Goal: Information Seeking & Learning: Learn about a topic

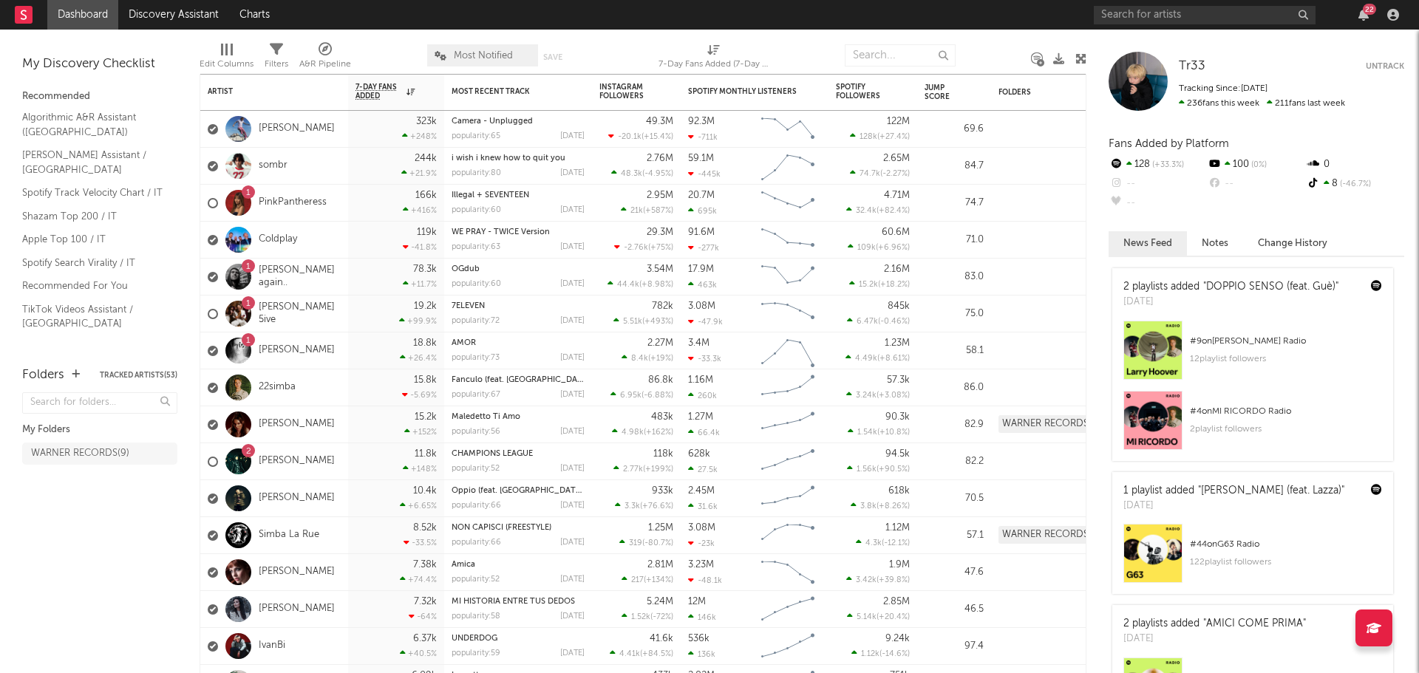
click at [1366, 24] on div "22" at bounding box center [1249, 15] width 310 height 30
click at [1371, 15] on div "22" at bounding box center [1363, 15] width 22 height 12
click at [1366, 8] on div "22" at bounding box center [1369, 9] width 13 height 11
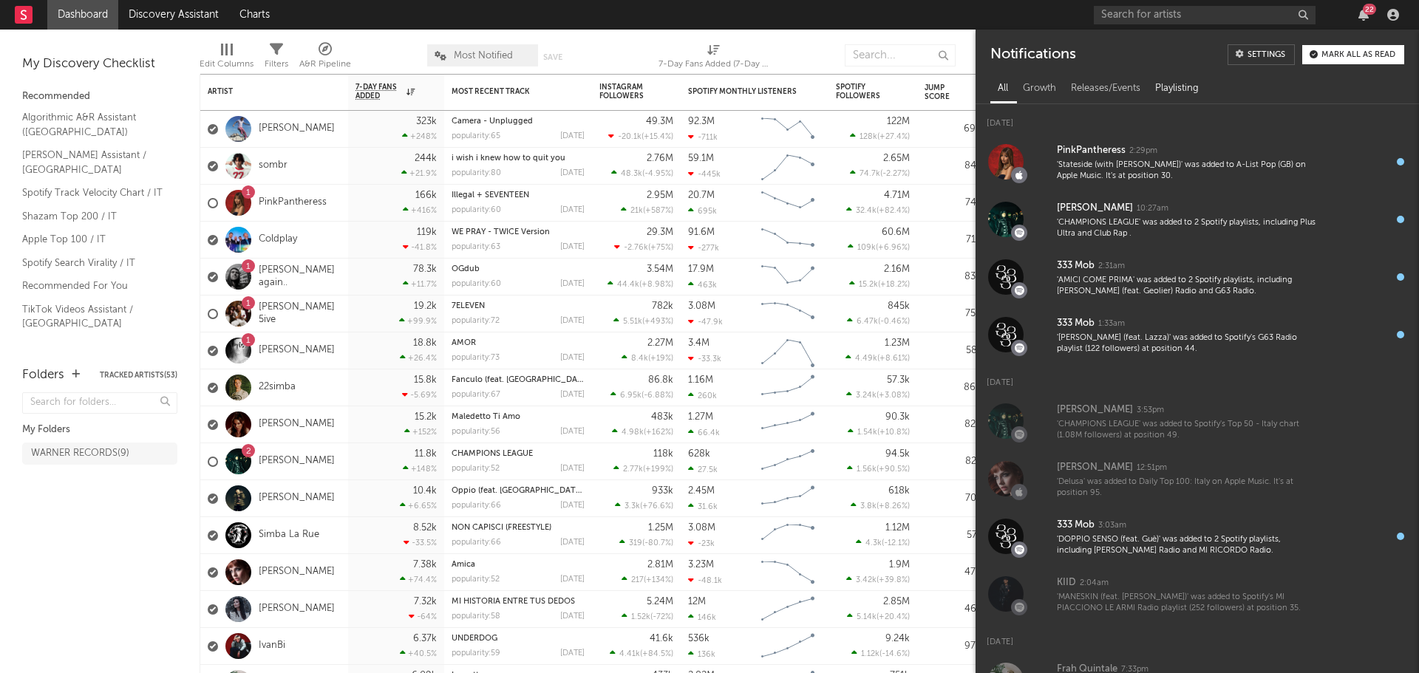
click at [1184, 94] on div "Playlisting" at bounding box center [1177, 88] width 58 height 25
click at [1185, 86] on div "Playlisting" at bounding box center [1177, 88] width 58 height 25
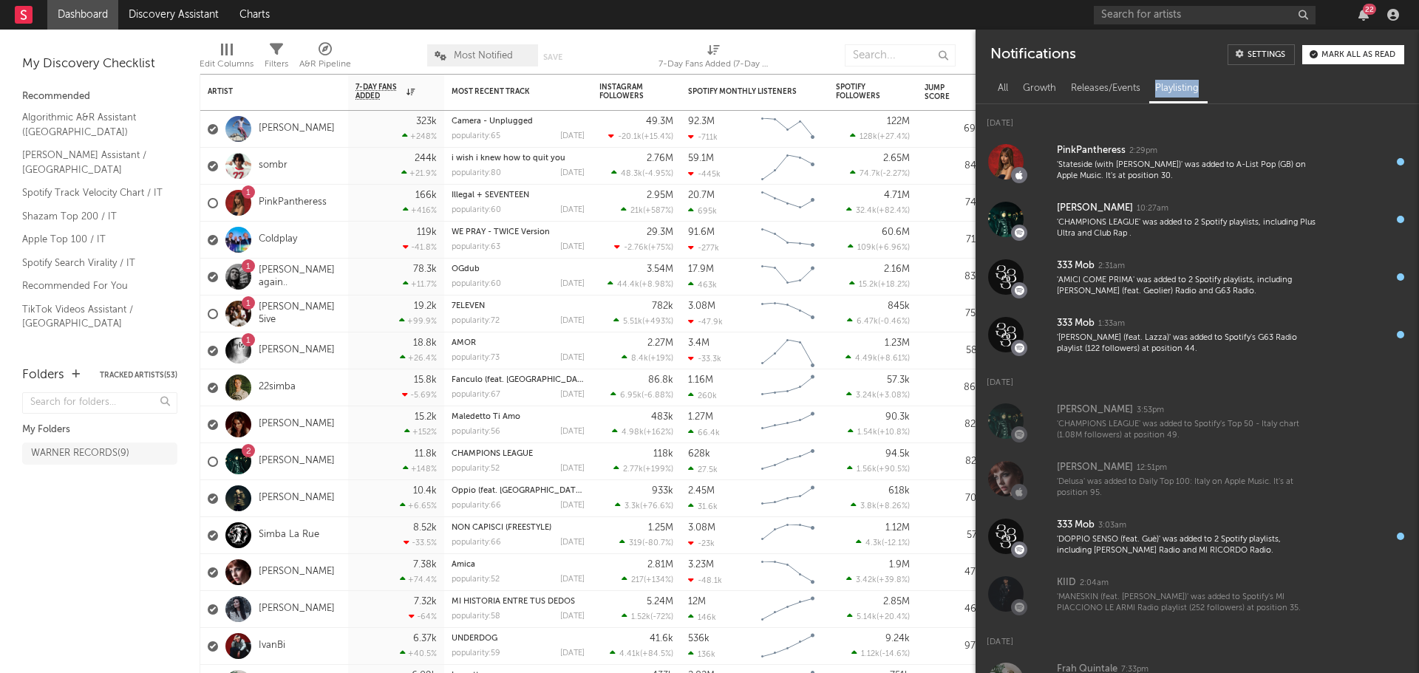
click at [1185, 86] on div "Playlisting" at bounding box center [1177, 88] width 58 height 25
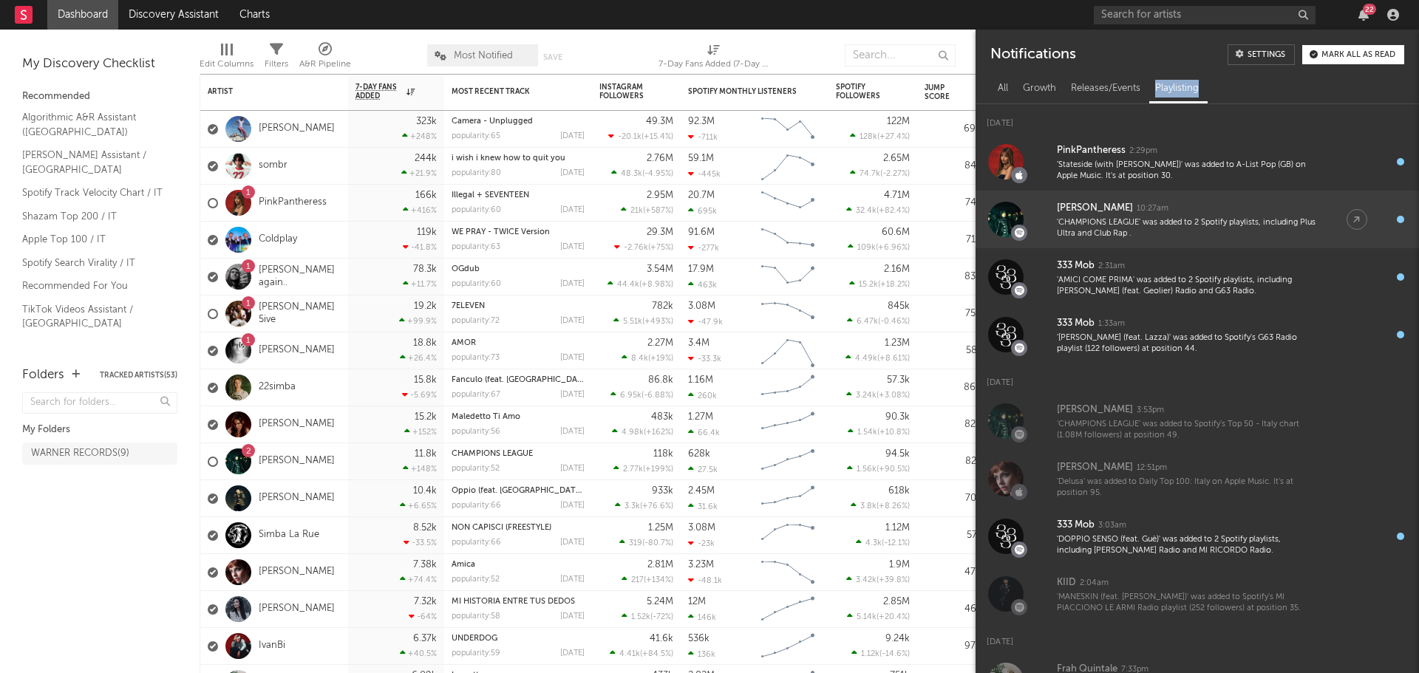
click at [1204, 219] on div "'CHAMPIONS LEAGUE' was added to 2 Spotify playlists, including Plus Ultra and C…" at bounding box center [1187, 228] width 260 height 23
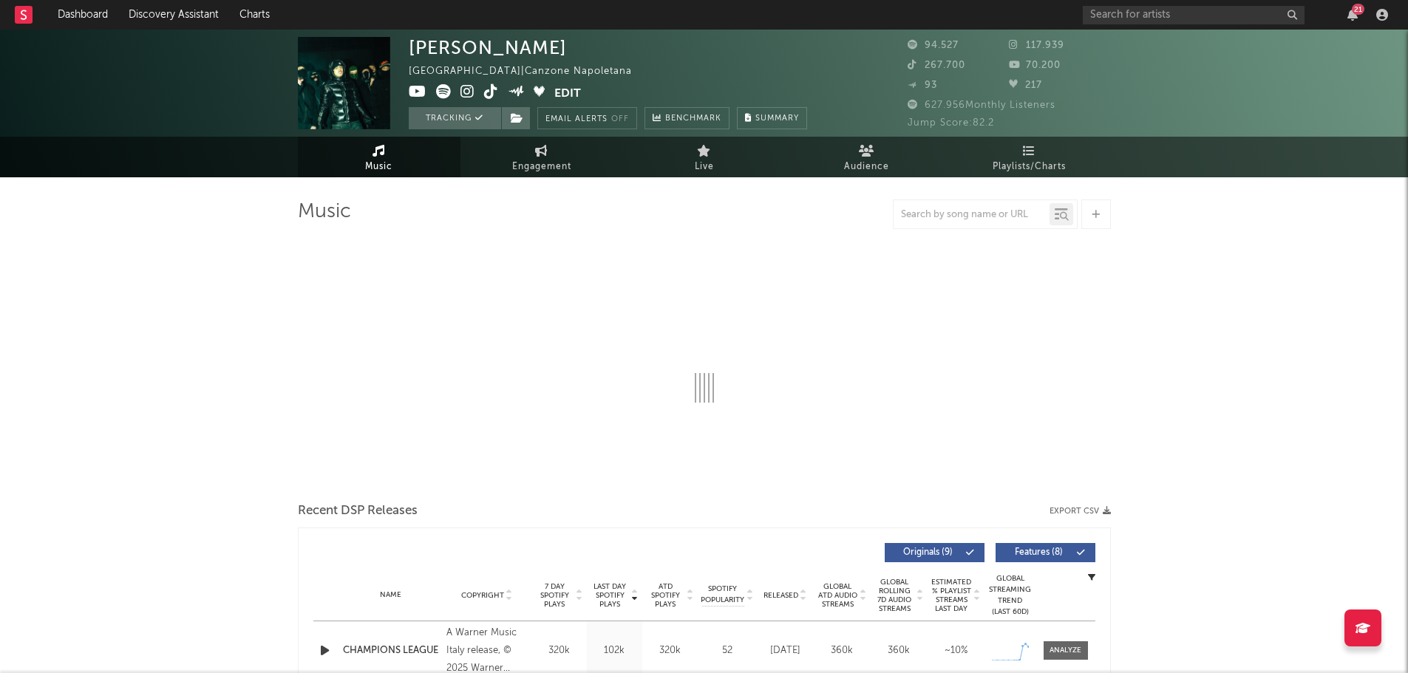
select select "6m"
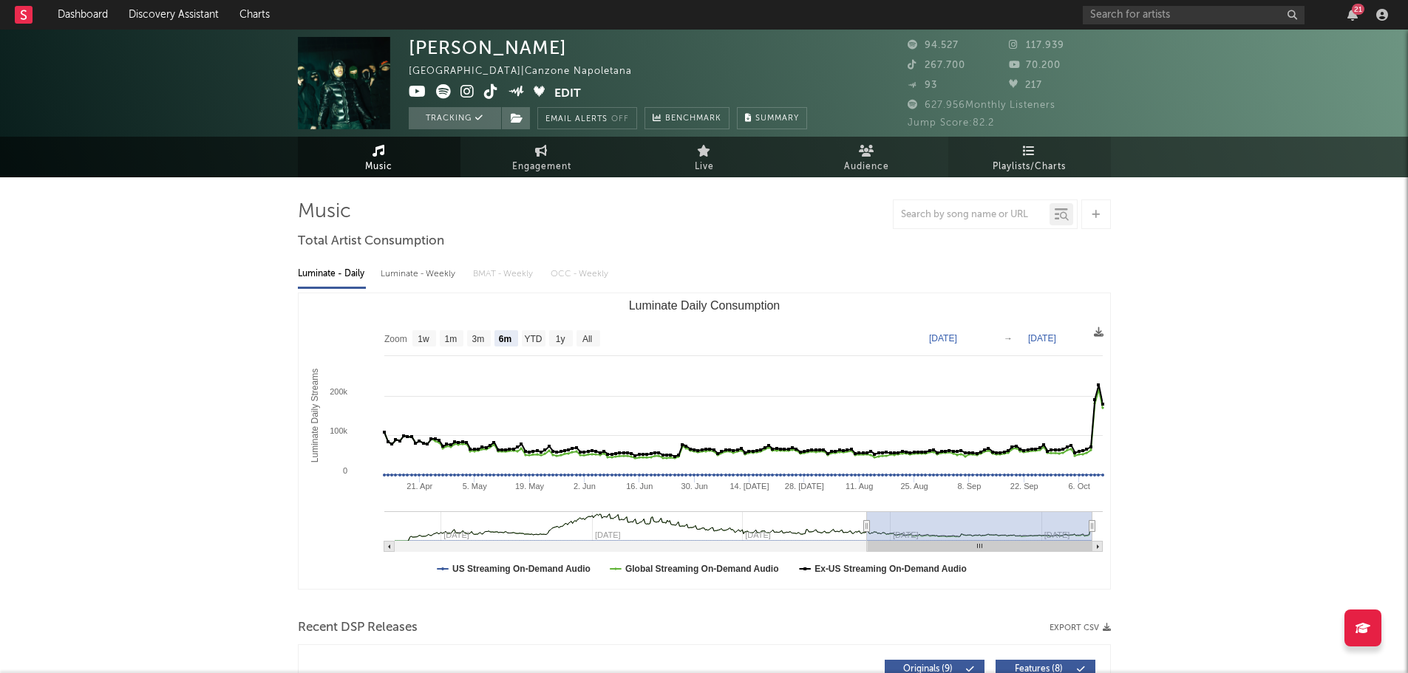
click at [1003, 152] on link "Playlists/Charts" at bounding box center [1029, 157] width 163 height 41
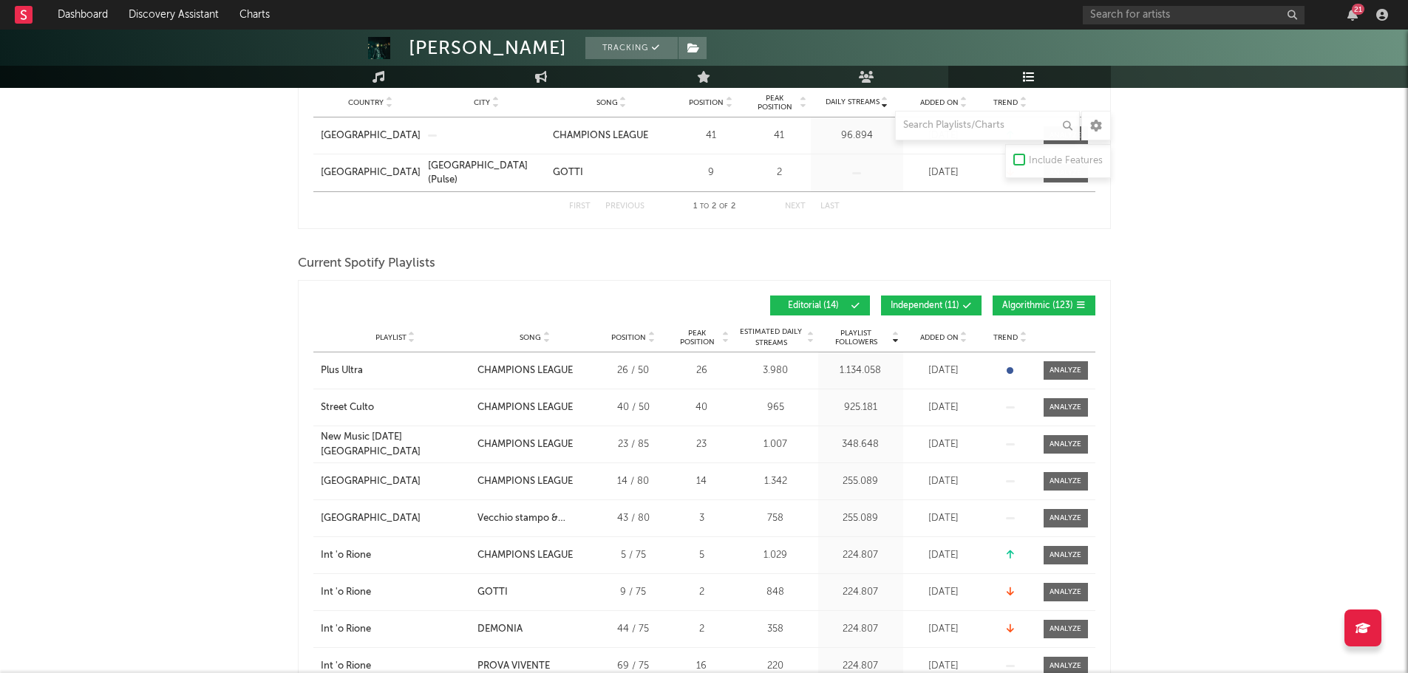
scroll to position [296, 0]
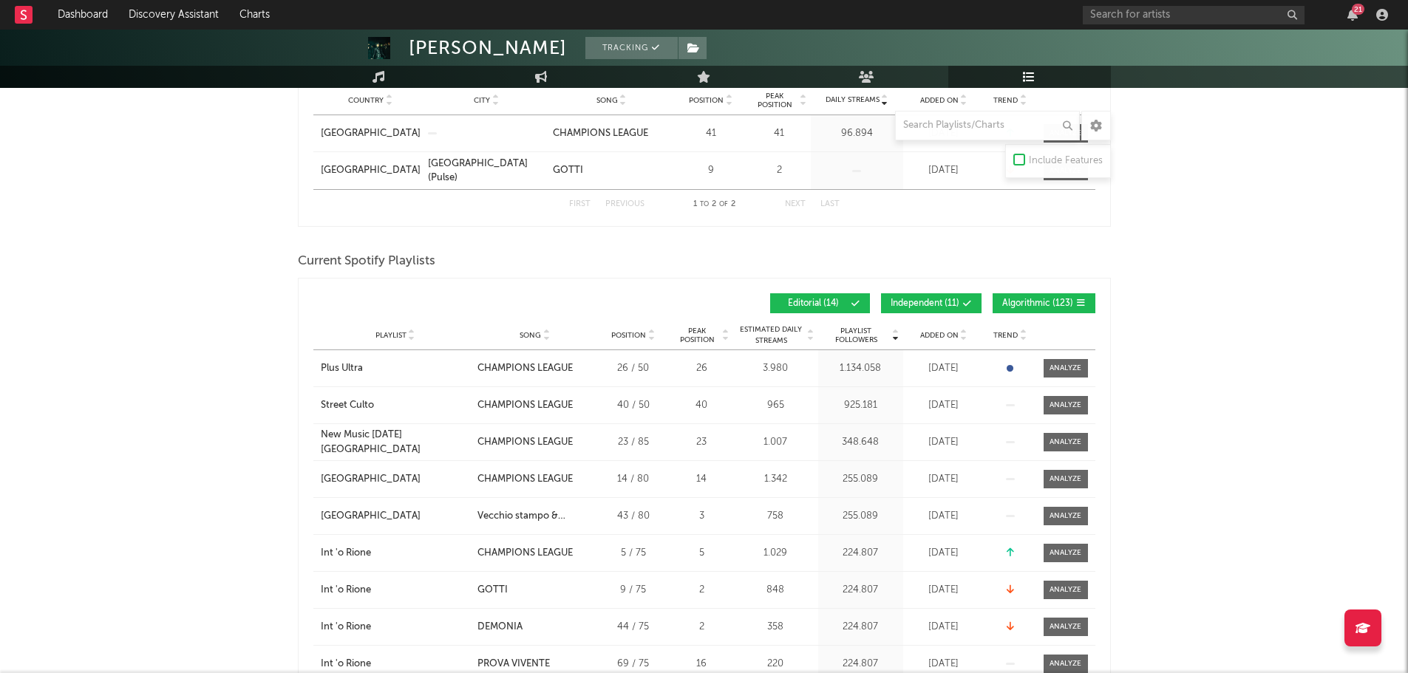
click at [933, 299] on span "Independent ( 11 )" at bounding box center [924, 303] width 69 height 9
click at [1024, 296] on button "Algorithmic ( 123 )" at bounding box center [1043, 303] width 103 height 20
click at [1359, 19] on div "21" at bounding box center [1352, 15] width 22 height 12
click at [1354, 17] on icon "button" at bounding box center [1352, 15] width 10 height 12
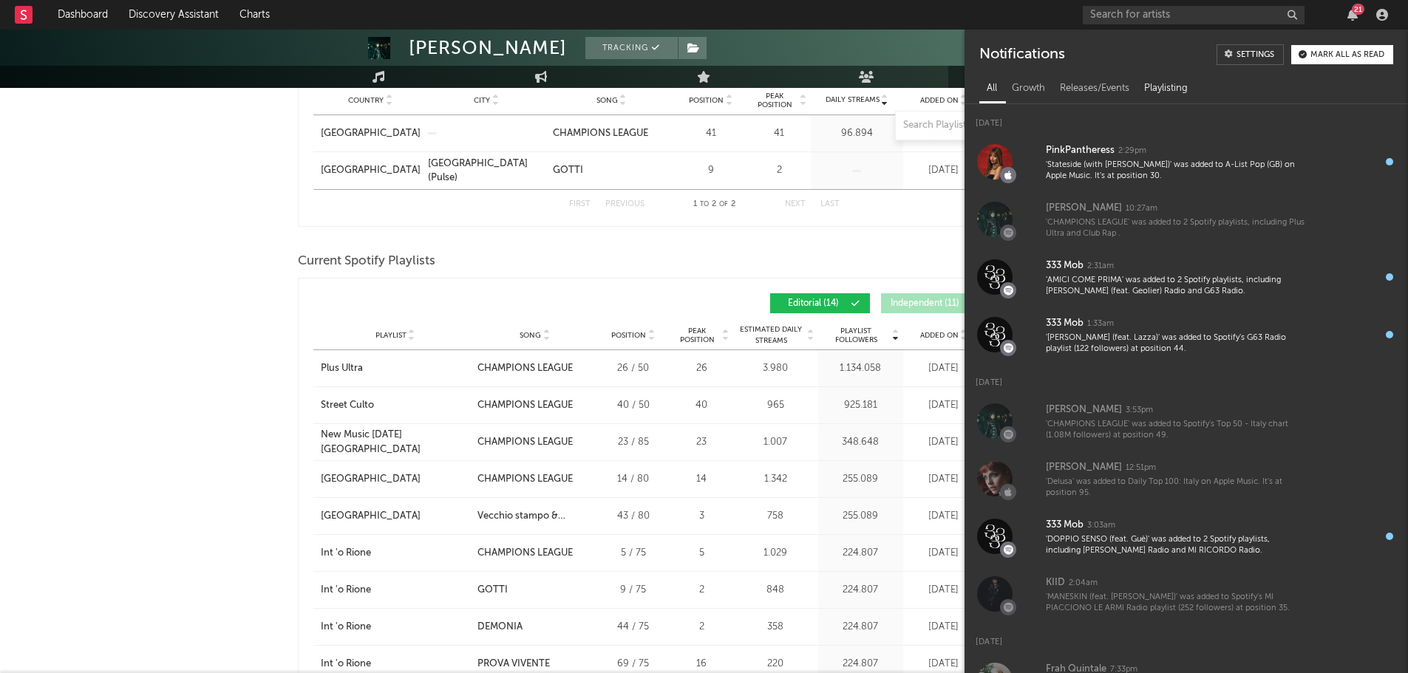
click at [1165, 85] on div "Playlisting" at bounding box center [1166, 88] width 58 height 25
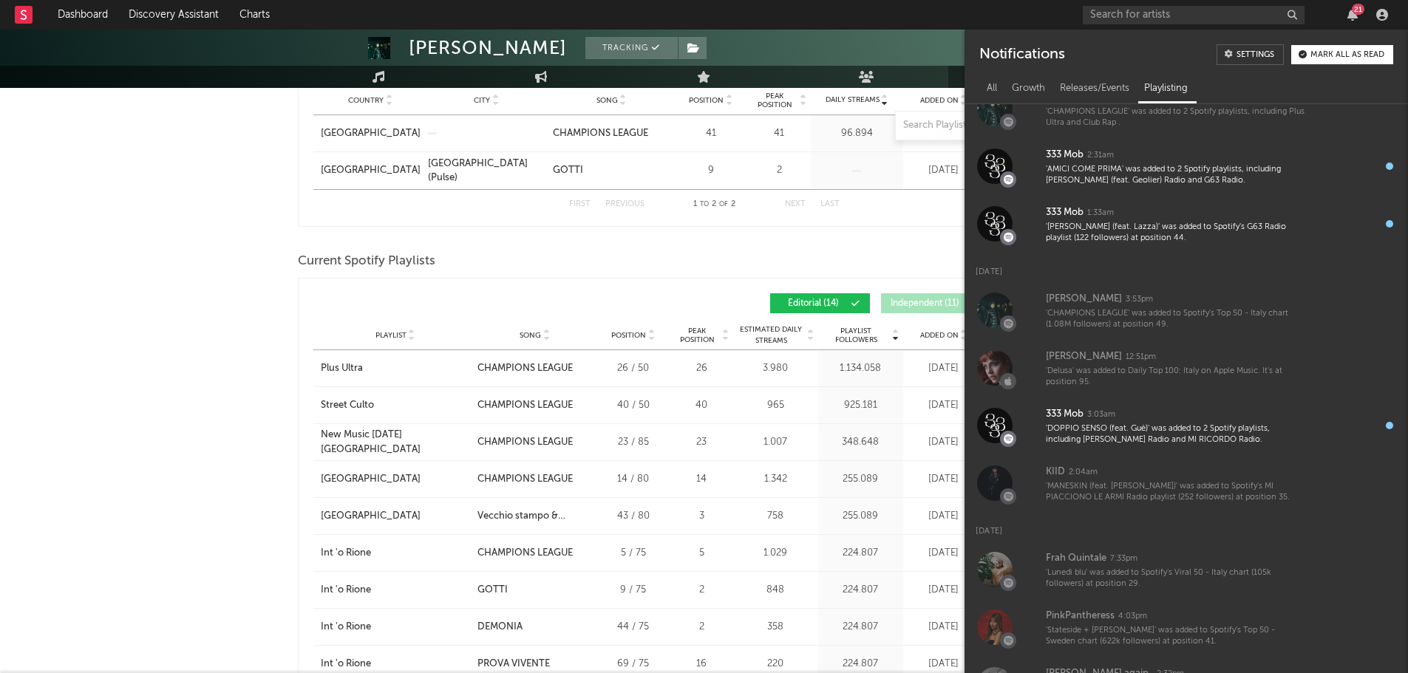
scroll to position [0, 0]
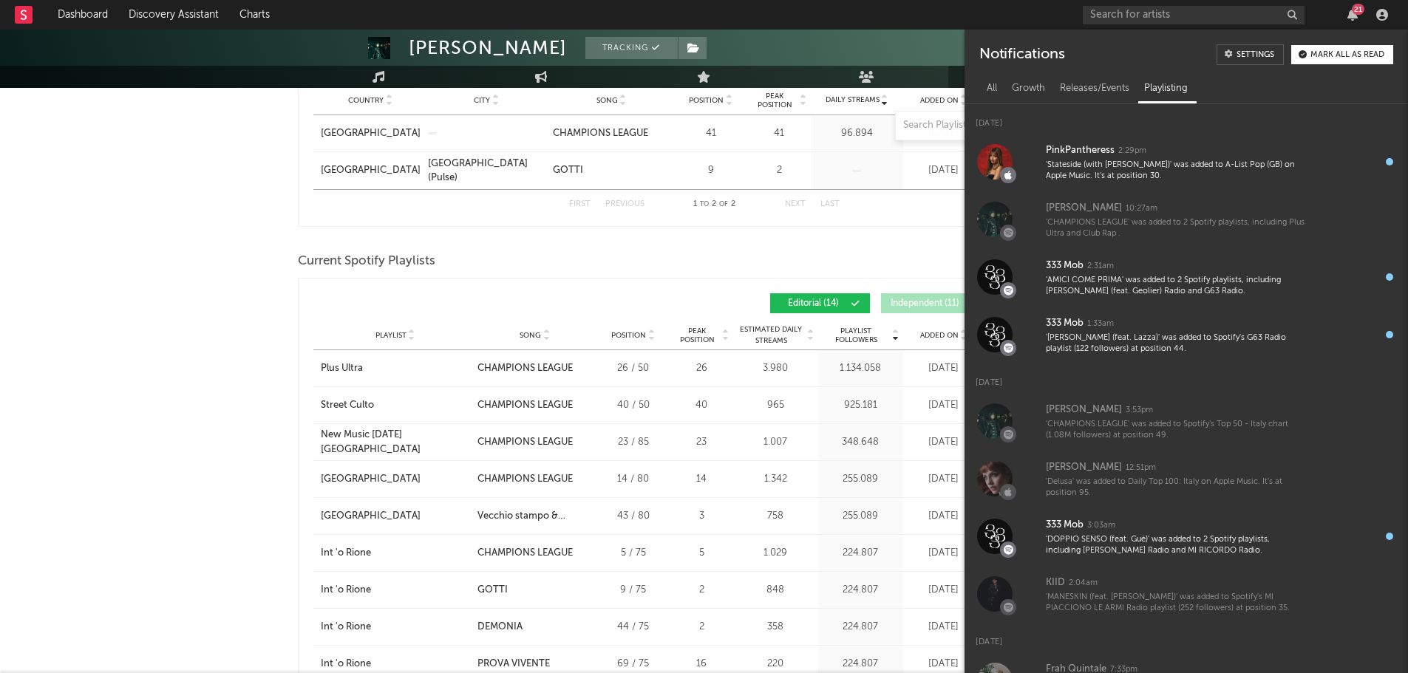
click at [1325, 47] on button "Mark all as read" at bounding box center [1342, 54] width 102 height 19
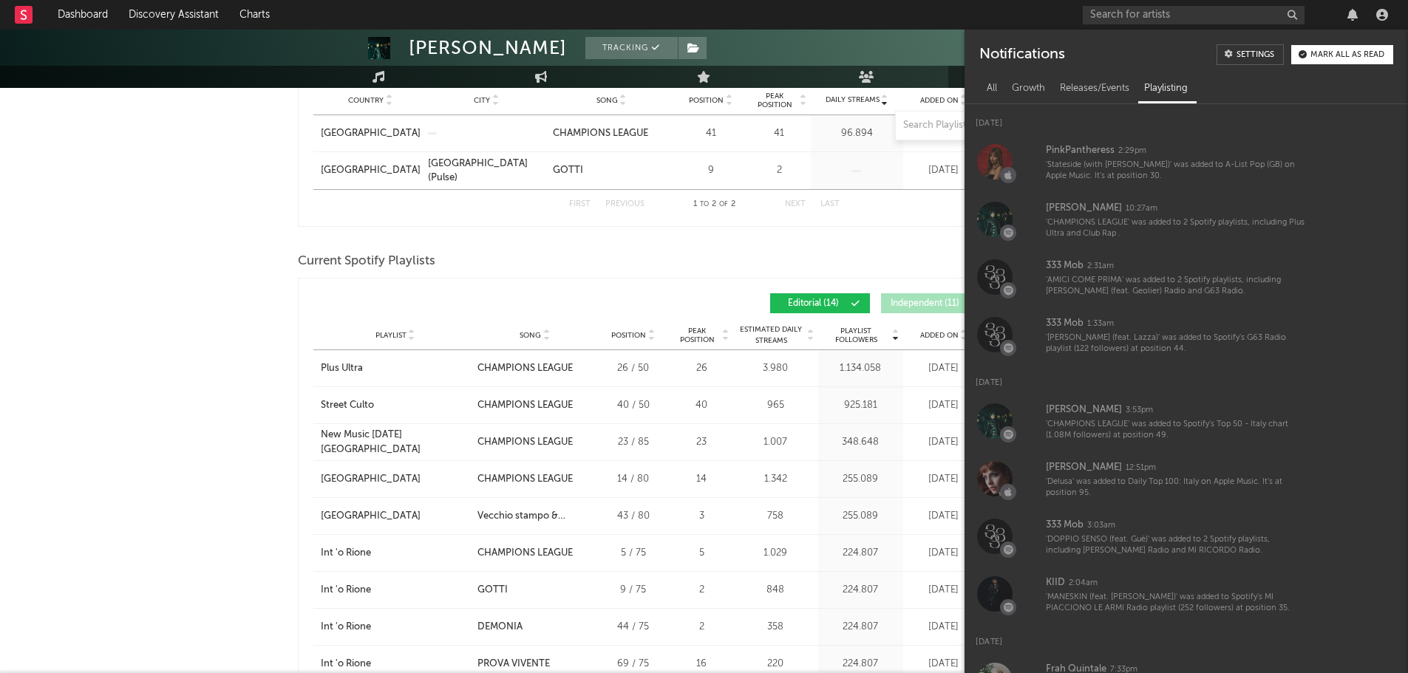
click at [1247, 62] on link "Settings" at bounding box center [1249, 54] width 67 height 21
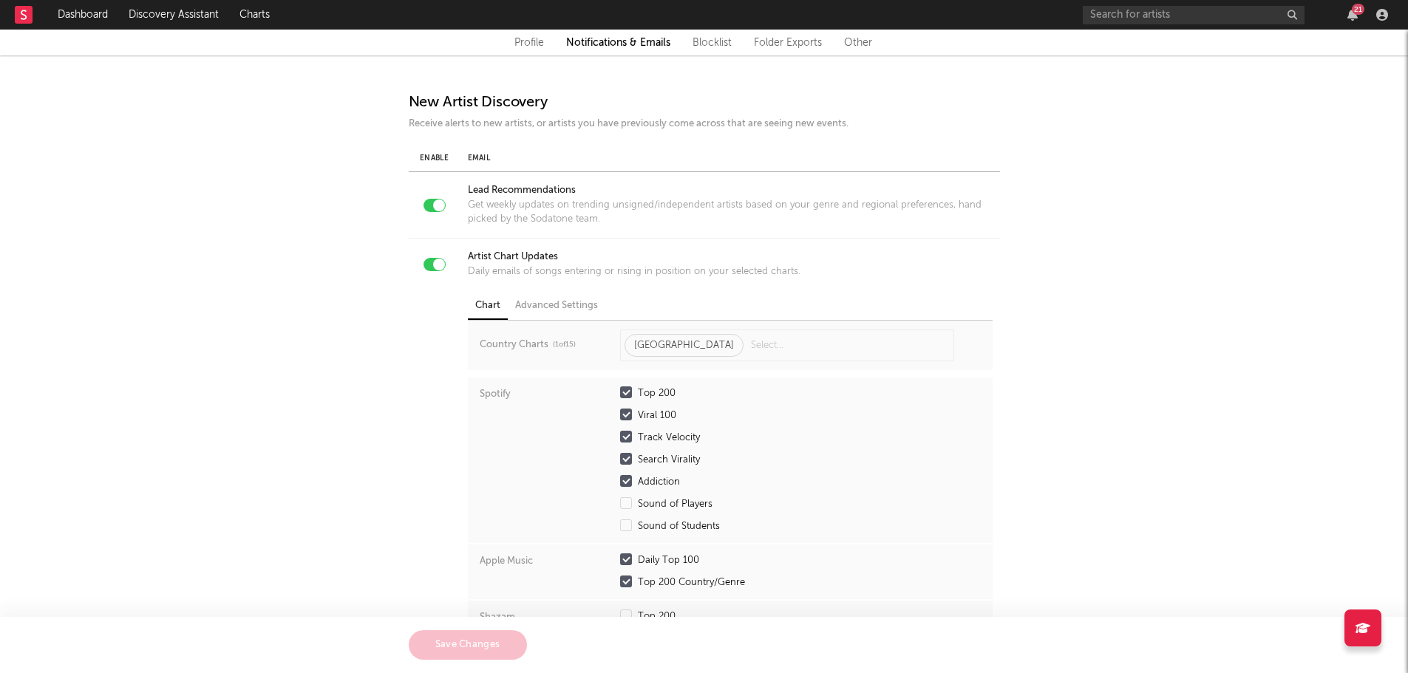
click at [620, 406] on div "Top 200 Viral 100 Track Velocity Search Virality Addiction Sound of Players Sou…" at bounding box center [670, 460] width 100 height 148
click at [621, 392] on div at bounding box center [626, 392] width 12 height 12
click at [620, 392] on input "Top 200" at bounding box center [620, 393] width 0 height 15
click at [623, 416] on div at bounding box center [626, 415] width 12 height 12
click at [620, 416] on input "Viral 100" at bounding box center [620, 416] width 0 height 15
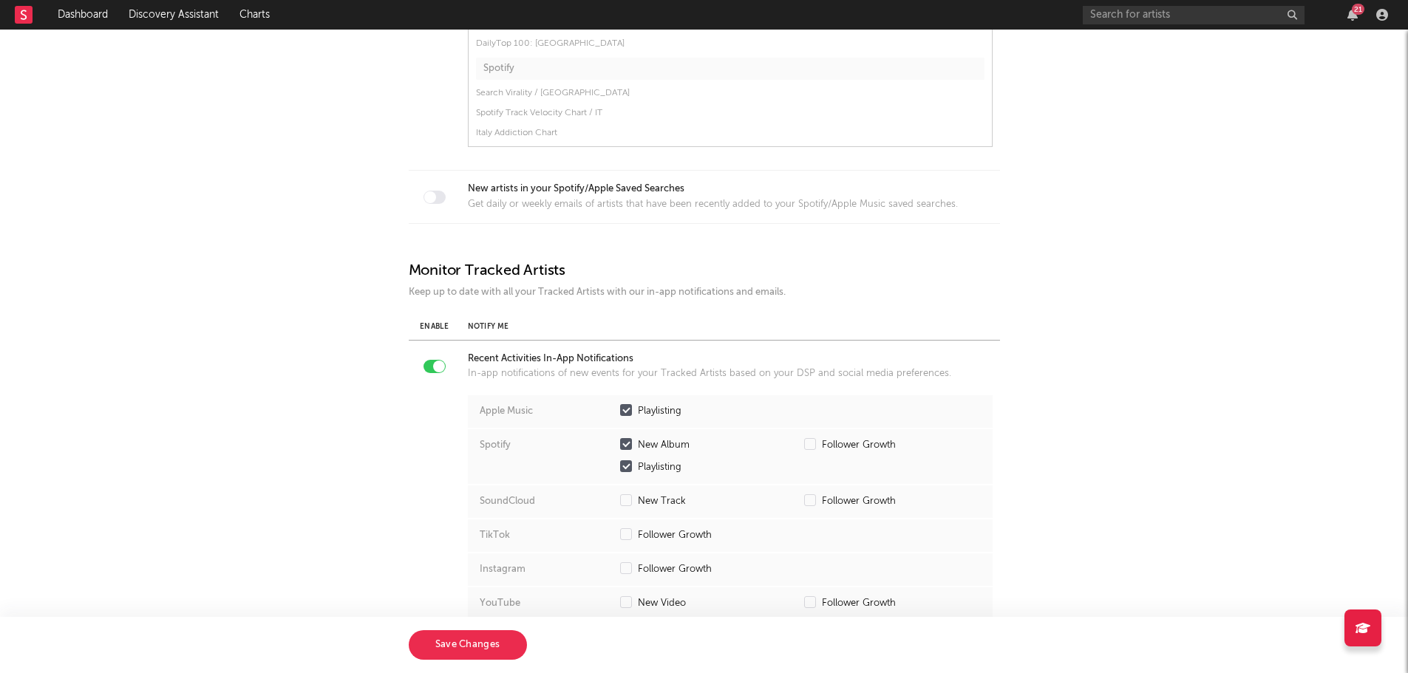
scroll to position [961, 0]
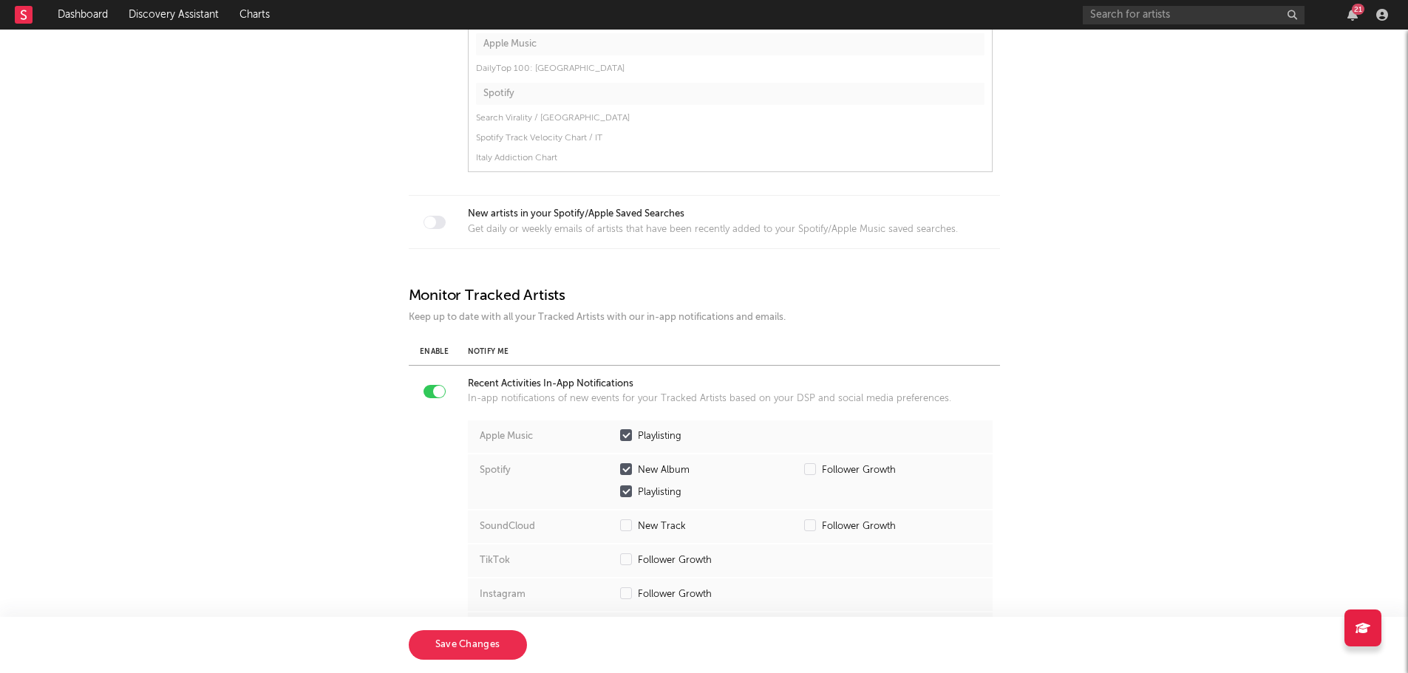
click at [627, 471] on div at bounding box center [626, 469] width 12 height 12
click at [620, 471] on input "New Album" at bounding box center [620, 470] width 0 height 15
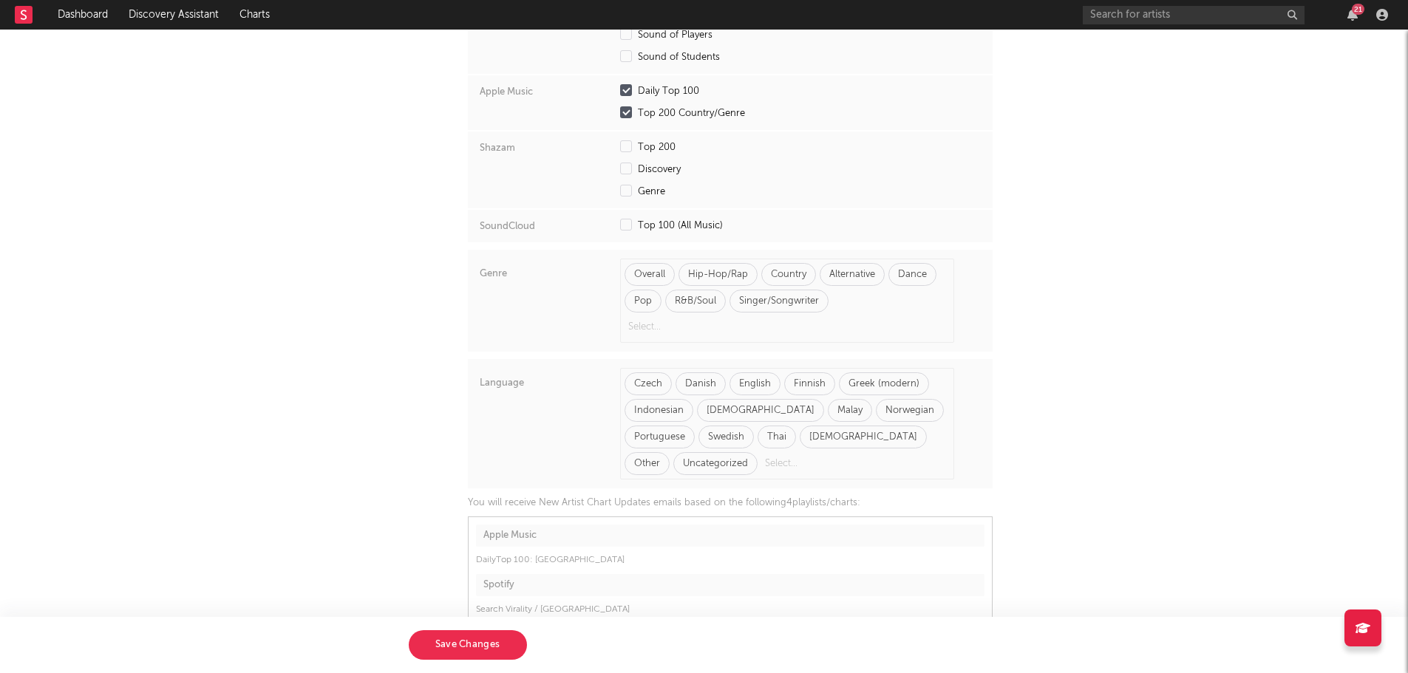
scroll to position [358, 0]
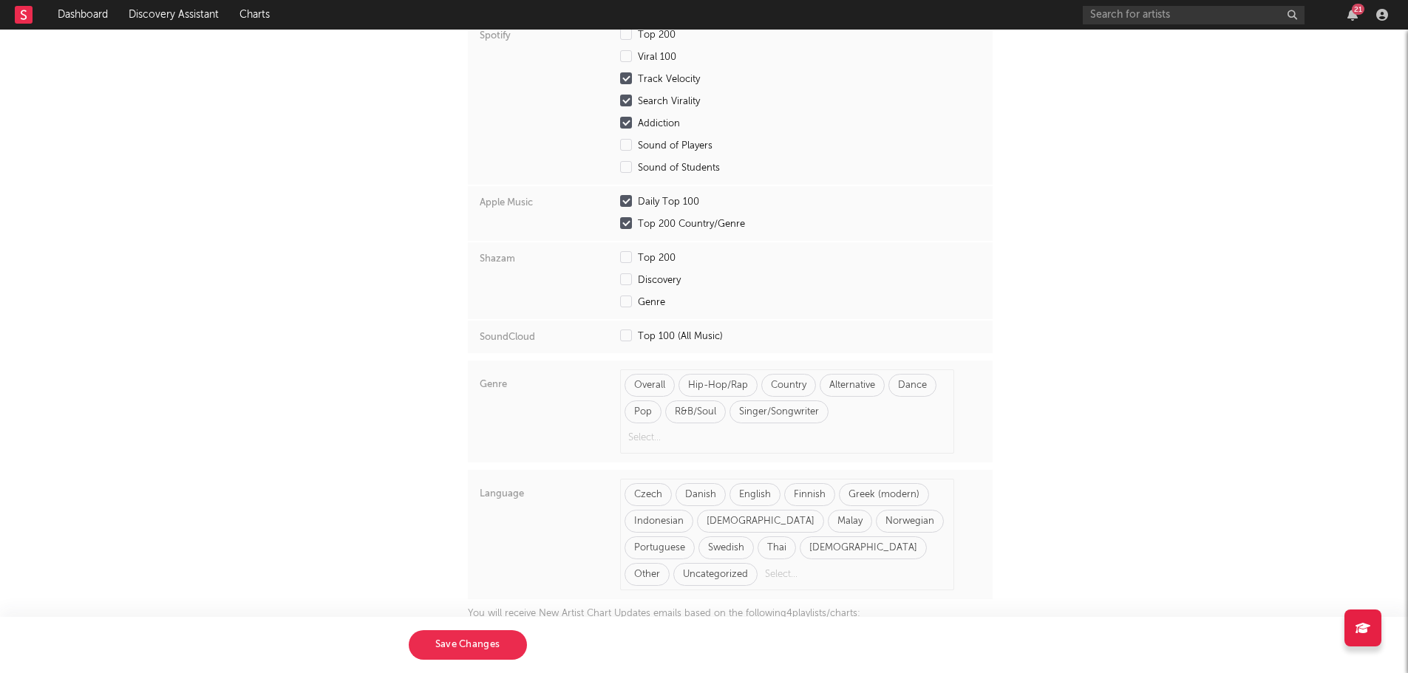
click at [627, 222] on div at bounding box center [626, 223] width 12 height 12
click at [620, 222] on input "Top 200 Country/Genre" at bounding box center [620, 224] width 0 height 15
click at [626, 208] on label "Daily Top 100" at bounding box center [682, 202] width 125 height 15
click at [620, 208] on input "Daily Top 100" at bounding box center [620, 202] width 0 height 15
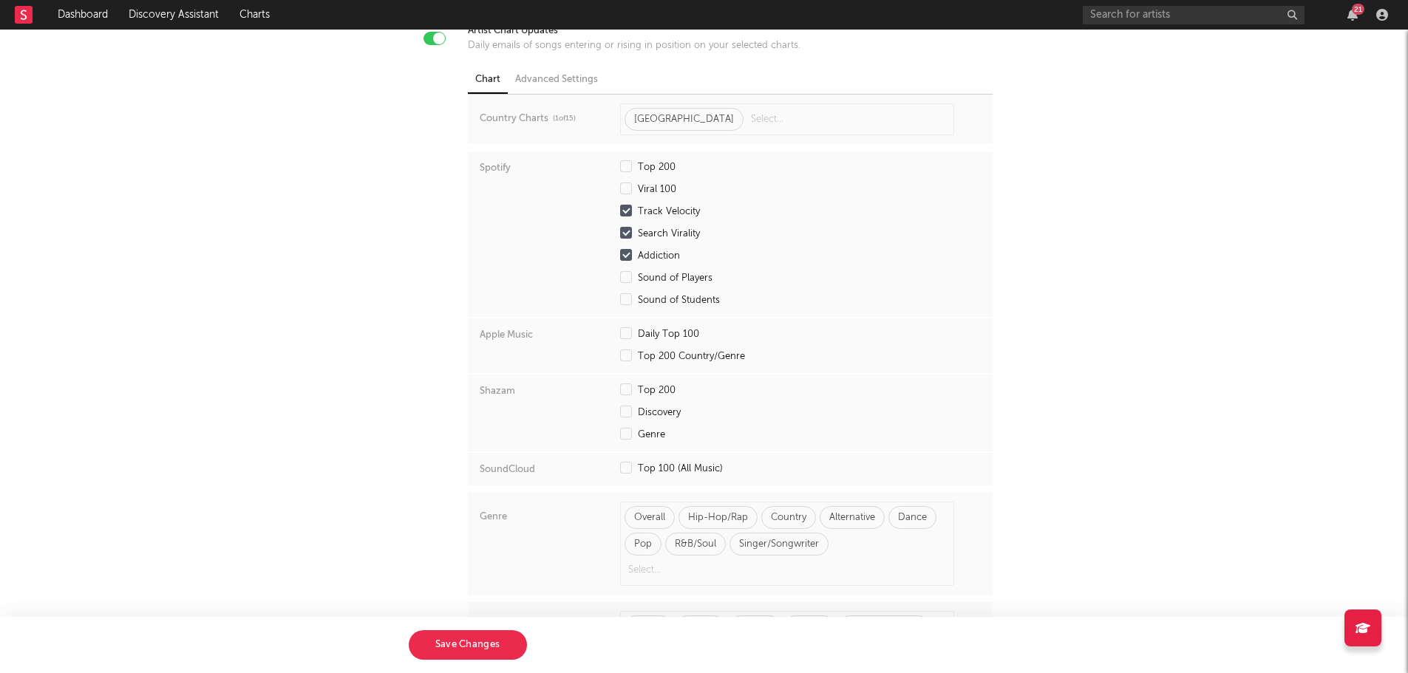
scroll to position [63, 0]
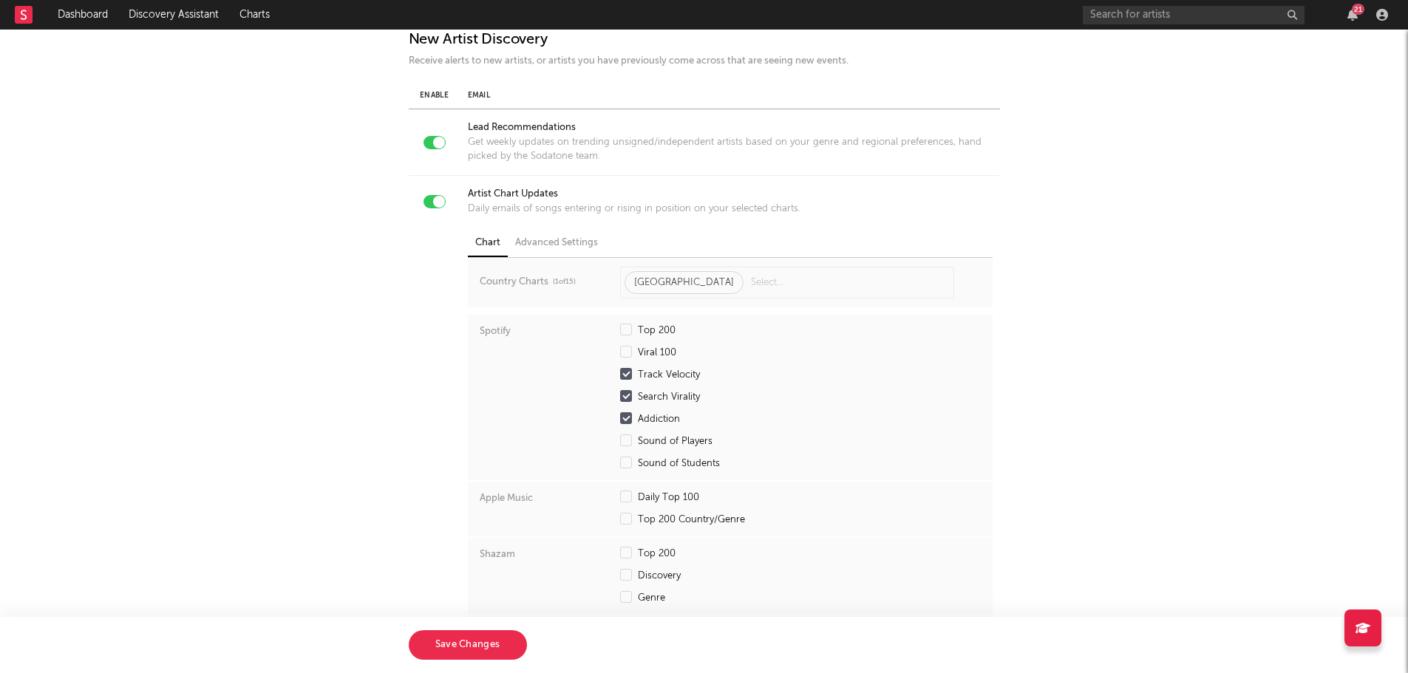
click at [629, 384] on div "Top 200 Viral 100 Track Velocity Search Virality Addiction Sound of Players Sou…" at bounding box center [670, 398] width 100 height 148
click at [627, 402] on div at bounding box center [626, 396] width 12 height 12
click at [620, 402] on input "Search Virality" at bounding box center [620, 397] width 0 height 15
click at [629, 375] on div at bounding box center [626, 374] width 12 height 12
click at [620, 375] on input "Track Velocity" at bounding box center [620, 375] width 0 height 15
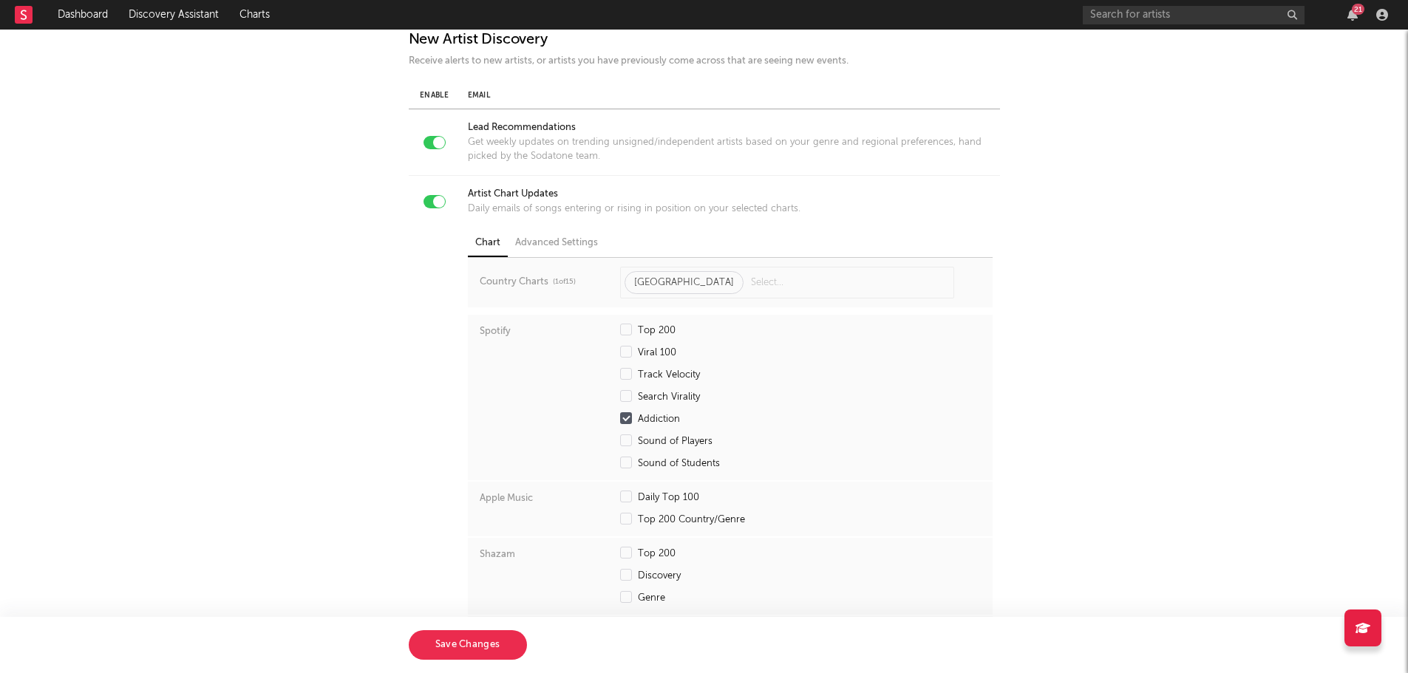
click at [631, 420] on div at bounding box center [626, 418] width 12 height 12
click at [620, 420] on input "Addiction" at bounding box center [620, 419] width 0 height 15
click at [461, 644] on button "Save Changes" at bounding box center [468, 645] width 118 height 30
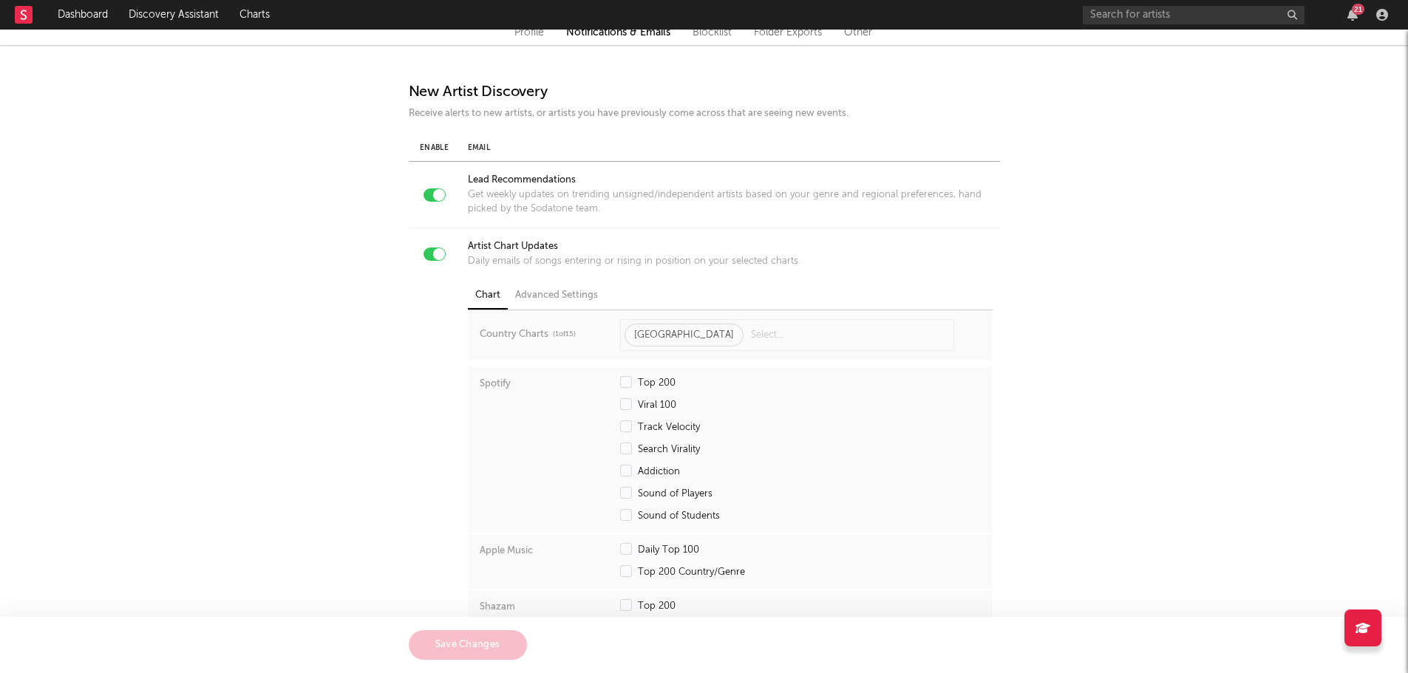
scroll to position [0, 0]
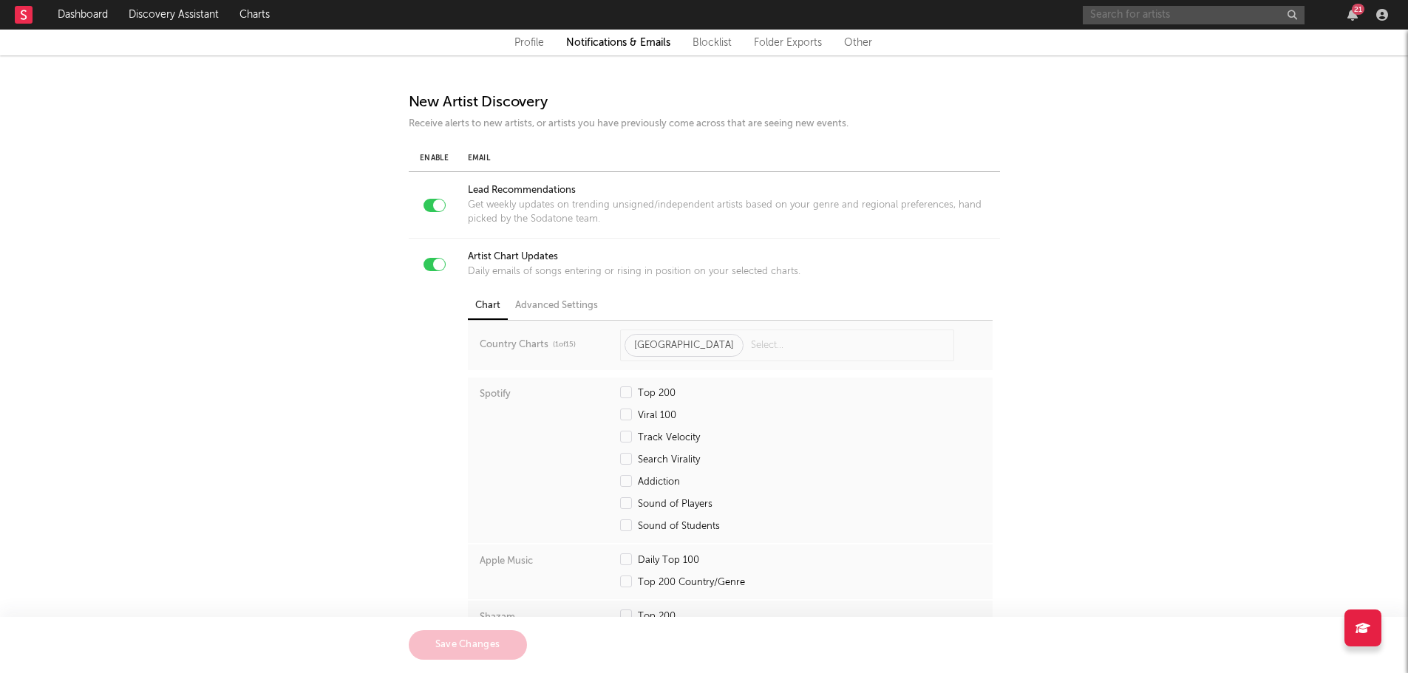
click at [1216, 10] on input "text" at bounding box center [1194, 15] width 222 height 18
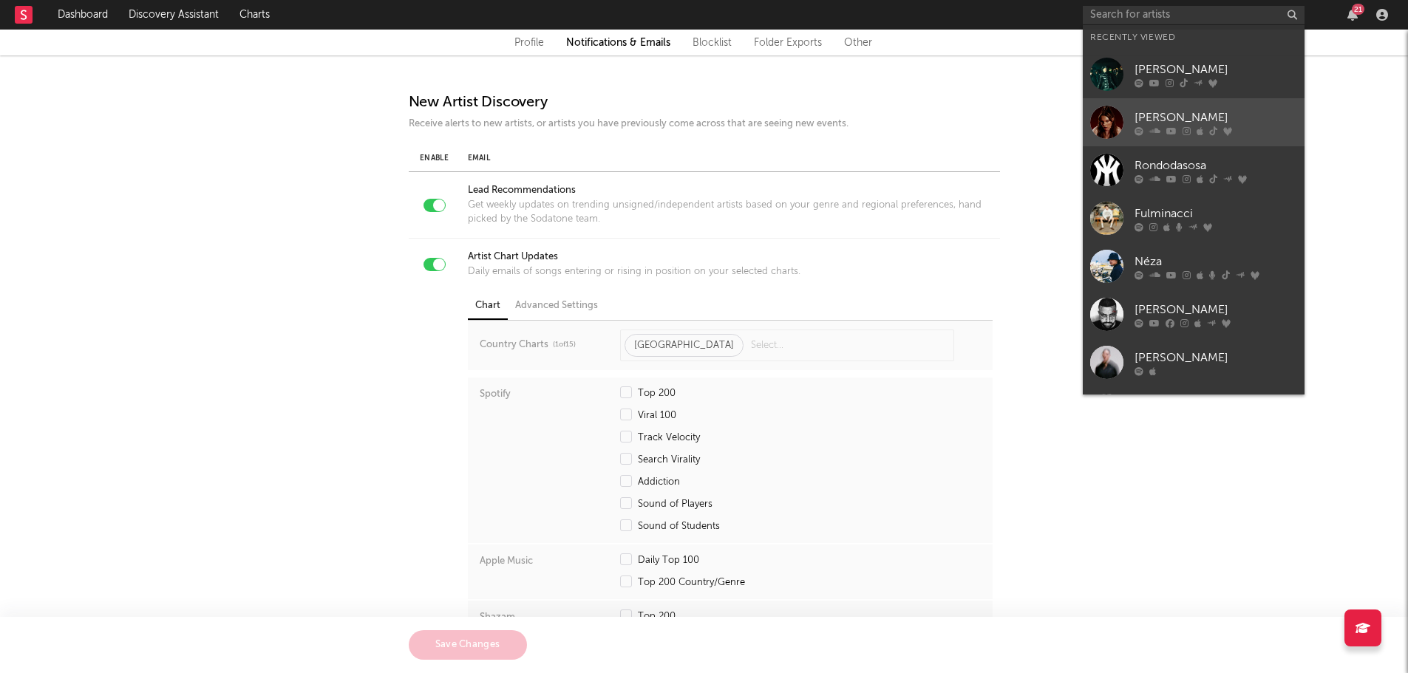
click at [1180, 102] on link "[PERSON_NAME]" at bounding box center [1194, 122] width 222 height 48
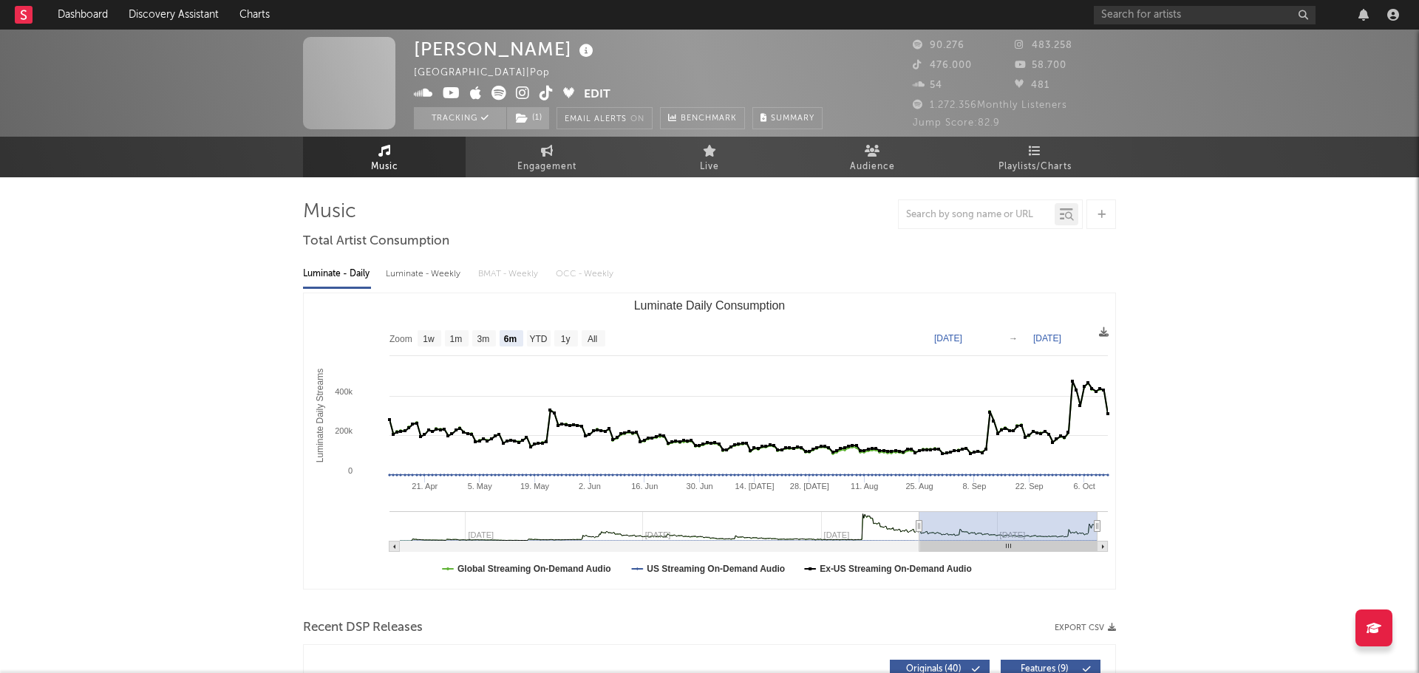
select select "6m"
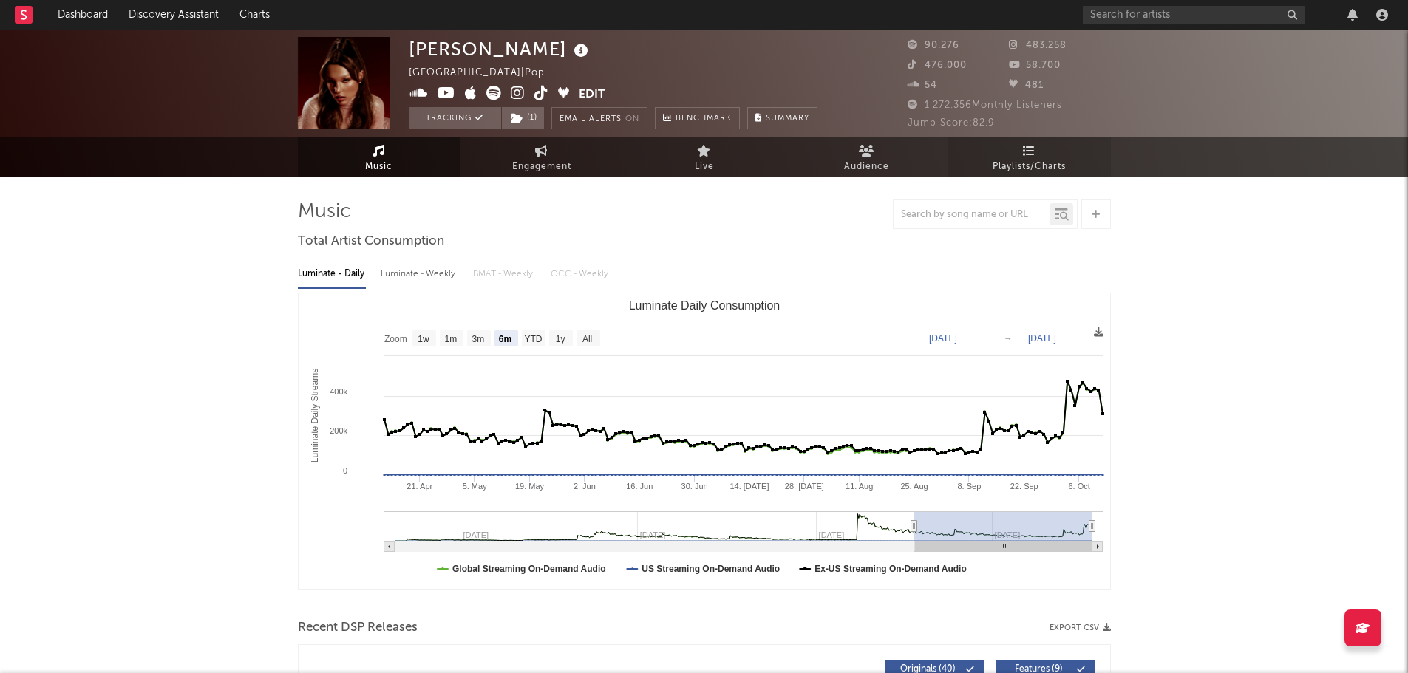
click at [1029, 162] on span "Playlists/Charts" at bounding box center [1028, 167] width 73 height 18
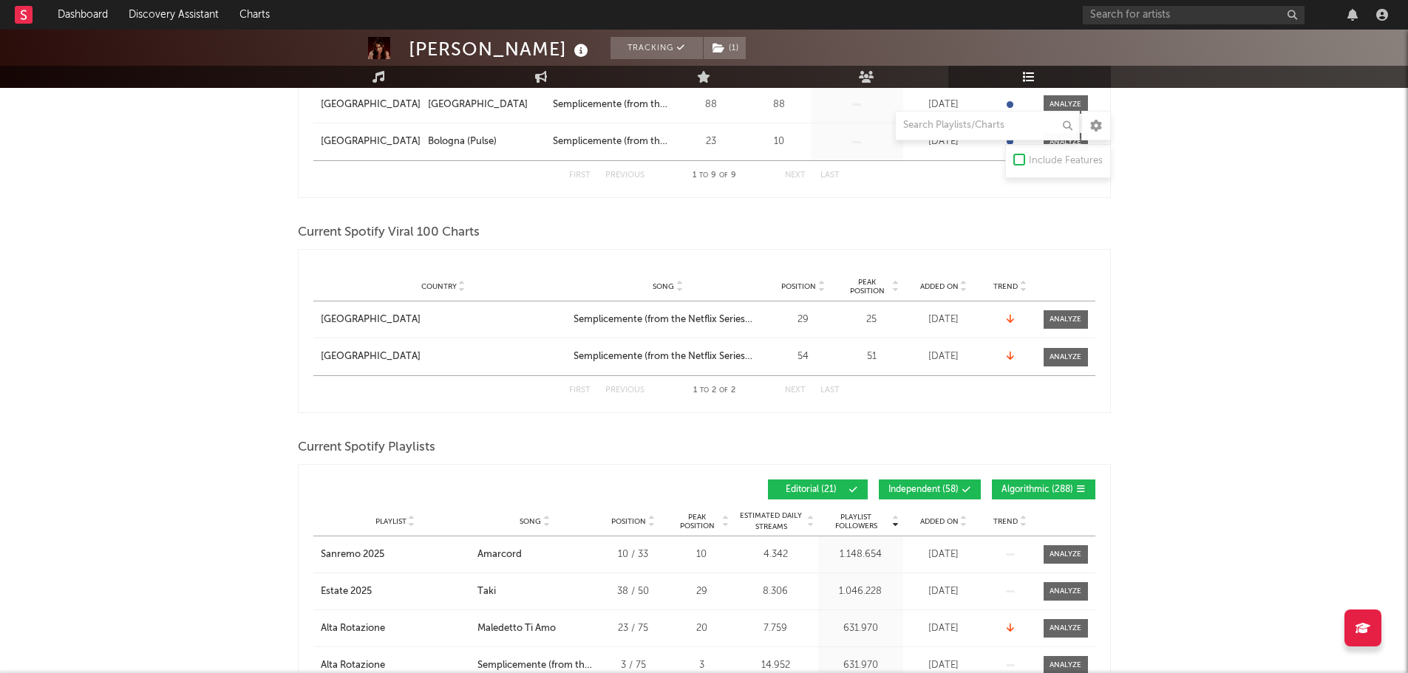
scroll to position [813, 0]
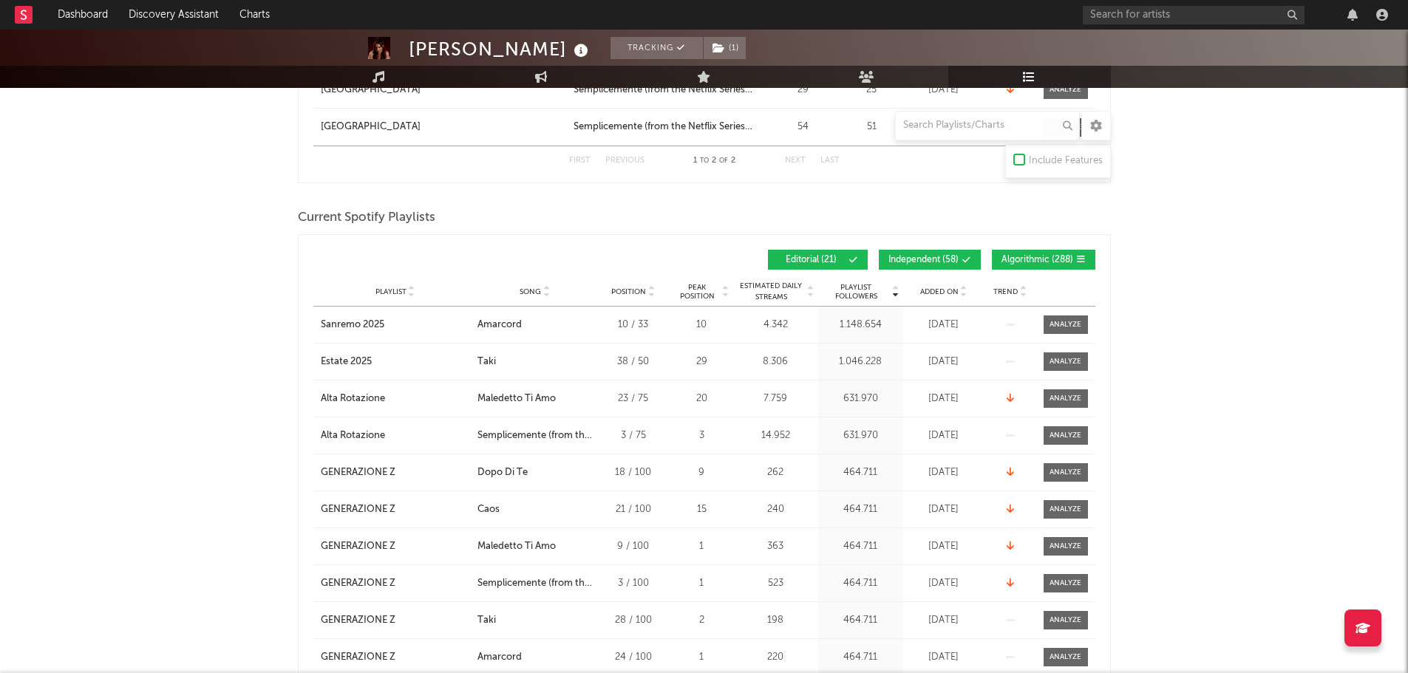
click at [946, 281] on div "Playlist City Song Position Peak Position Estimated Daily Streams Playlist Foll…" at bounding box center [704, 292] width 782 height 30
click at [952, 287] on span "Added On" at bounding box center [939, 291] width 38 height 9
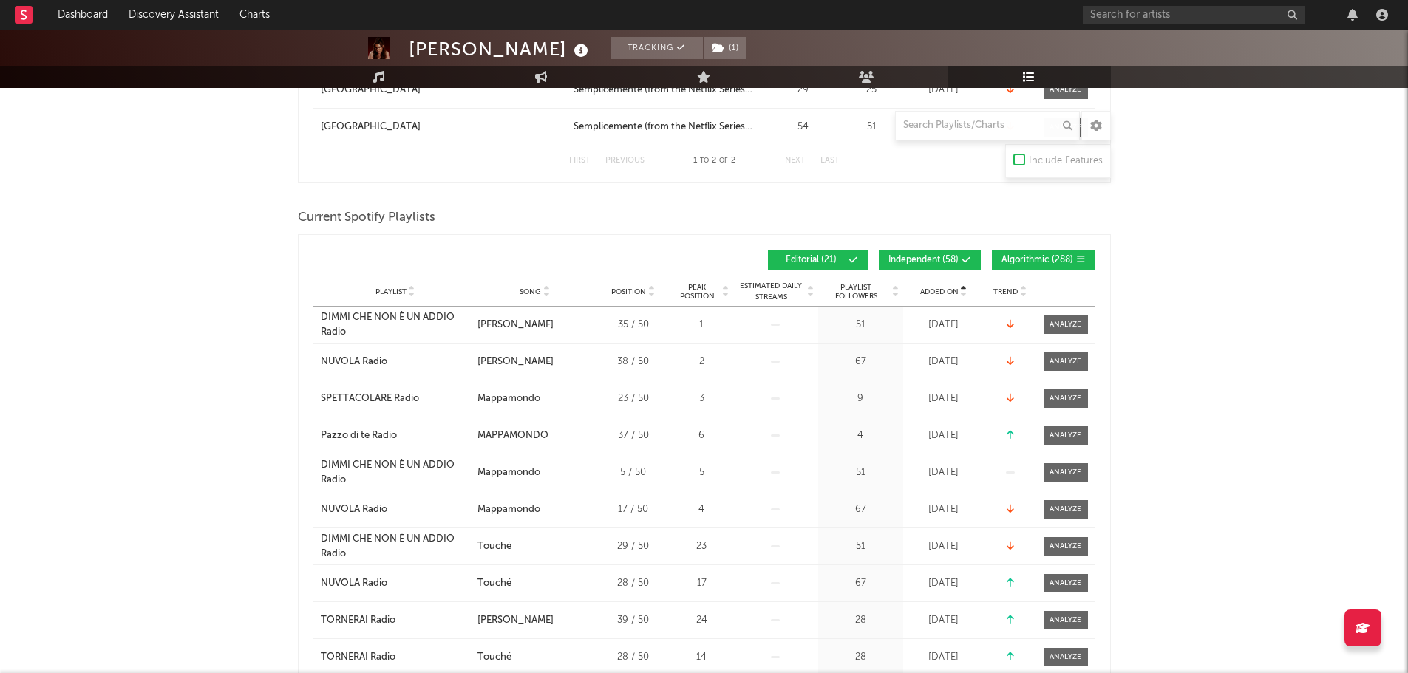
click at [952, 287] on span "Added On" at bounding box center [939, 291] width 38 height 9
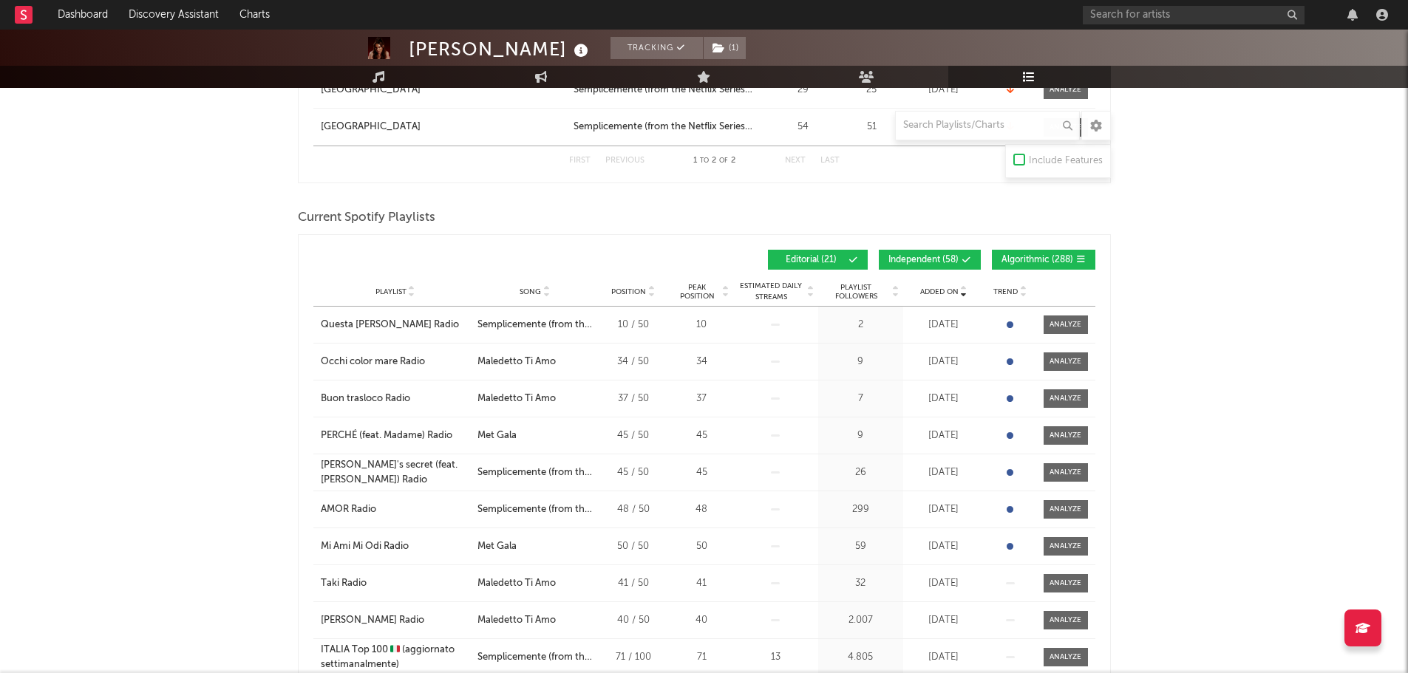
click at [951, 259] on span "Independent ( 58 )" at bounding box center [923, 260] width 70 height 9
click at [1026, 261] on span "Algorithmic ( 288 )" at bounding box center [1037, 260] width 72 height 9
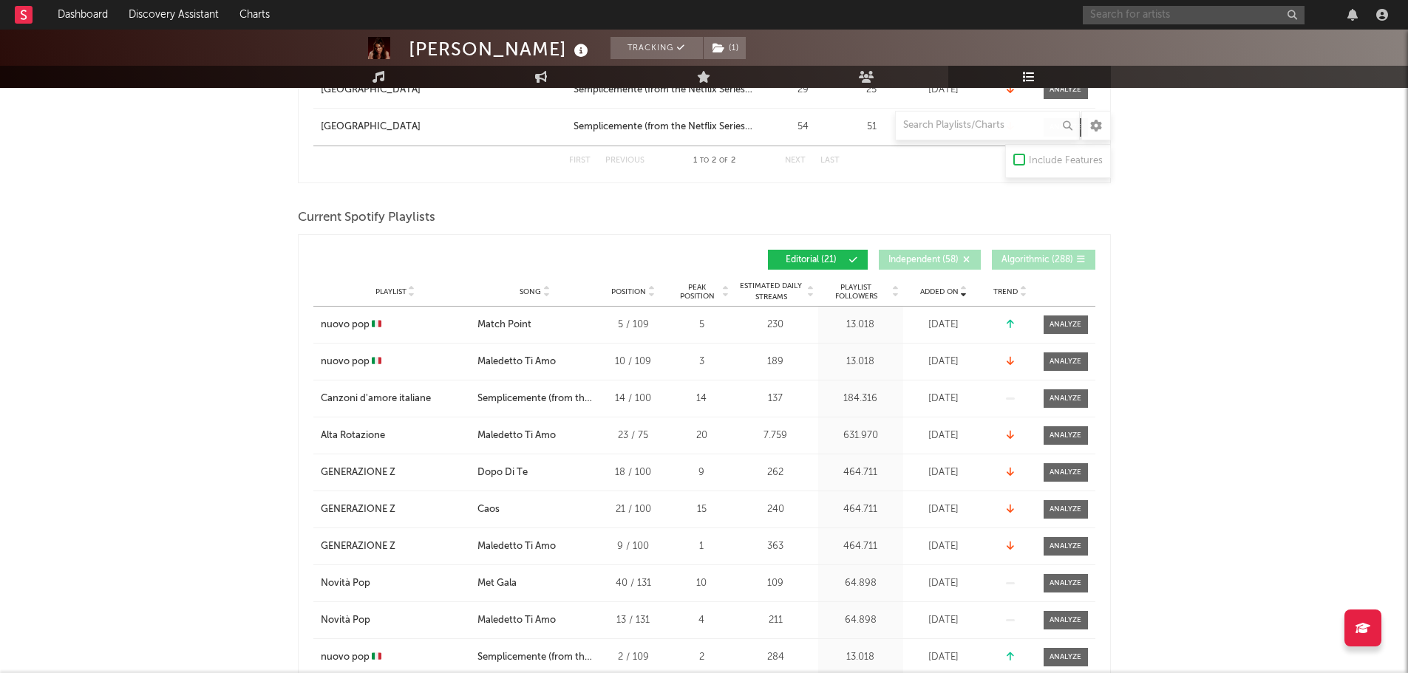
click at [1123, 11] on input "text" at bounding box center [1194, 15] width 222 height 18
